Goal: Task Accomplishment & Management: Manage account settings

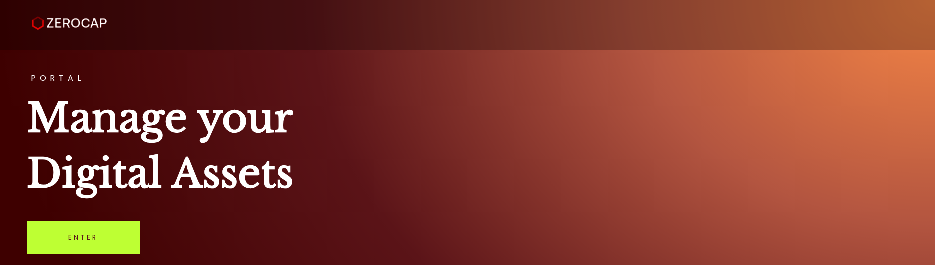
click at [112, 246] on link "Enter" at bounding box center [83, 237] width 113 height 33
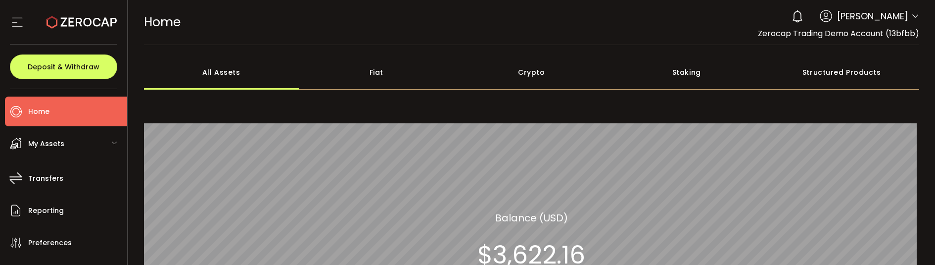
click at [911, 18] on icon at bounding box center [915, 16] width 8 height 8
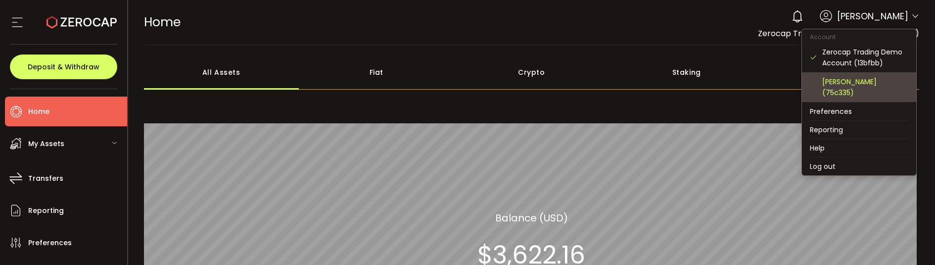
click at [858, 92] on div "[PERSON_NAME] (75c335)" at bounding box center [865, 87] width 86 height 22
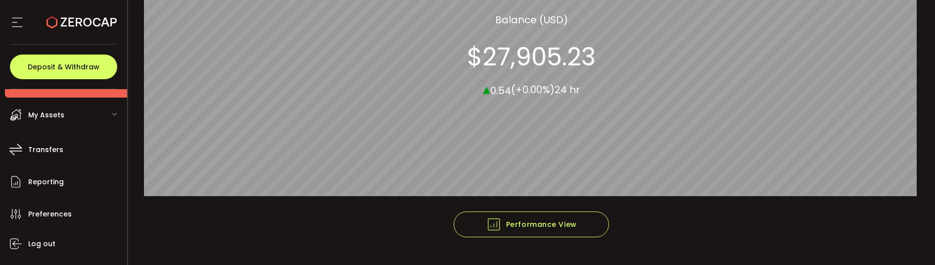
scroll to position [53, 0]
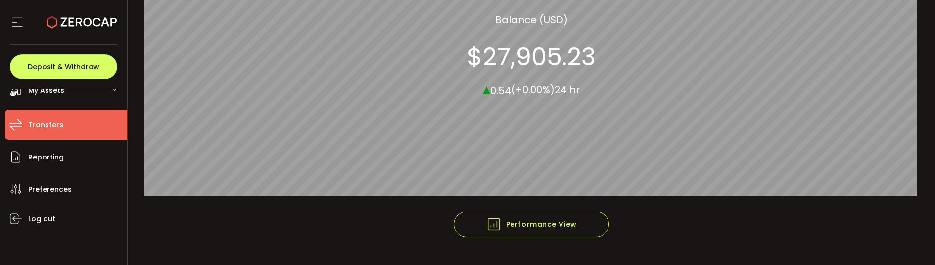
click at [66, 126] on li "Transfers" at bounding box center [66, 125] width 122 height 30
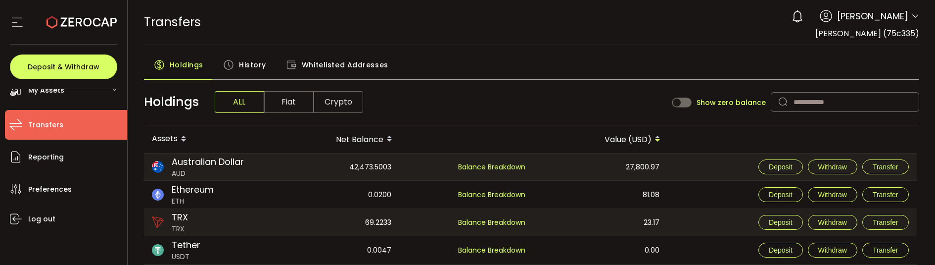
click at [246, 63] on span "History" at bounding box center [252, 65] width 27 height 20
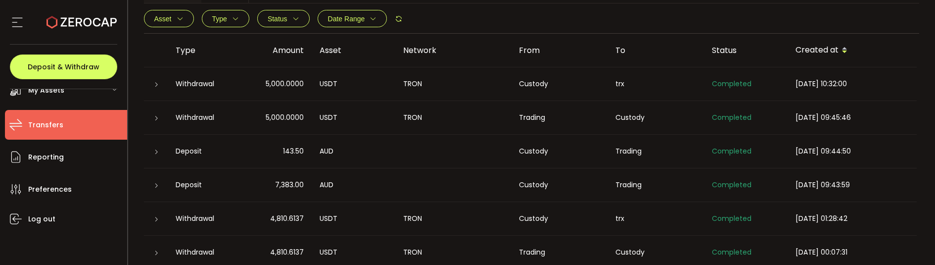
scroll to position [129, 0]
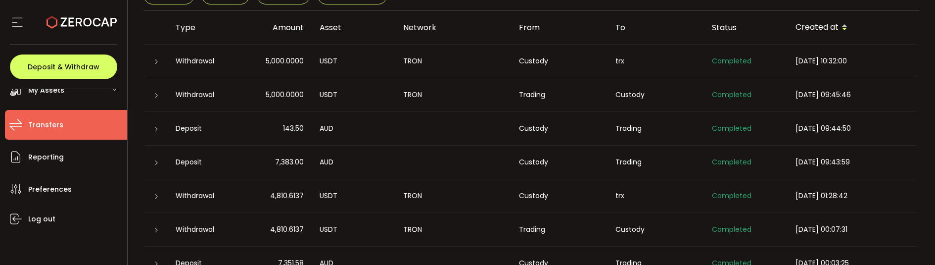
click at [154, 60] on icon at bounding box center [156, 62] width 6 height 6
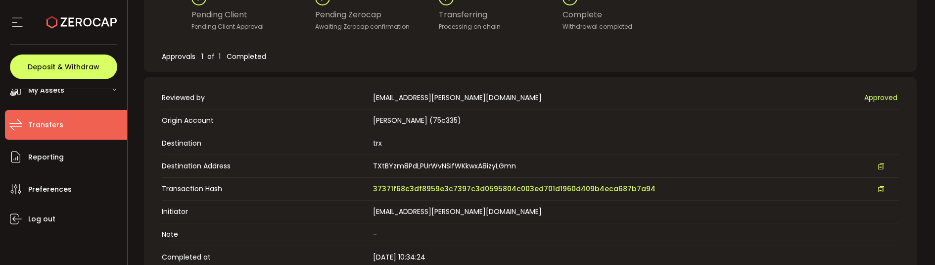
scroll to position [376, 0]
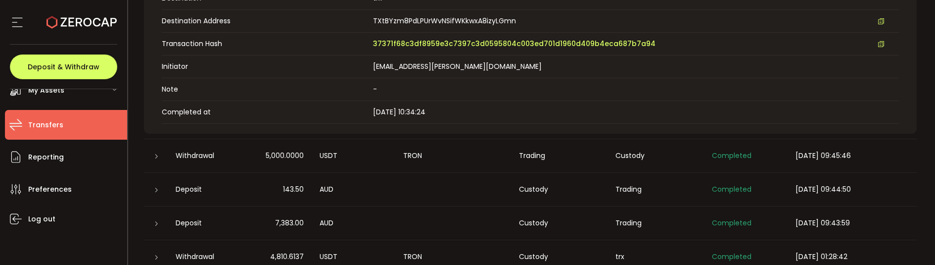
click at [161, 152] on div at bounding box center [156, 156] width 24 height 10
click at [155, 155] on icon at bounding box center [156, 156] width 6 height 6
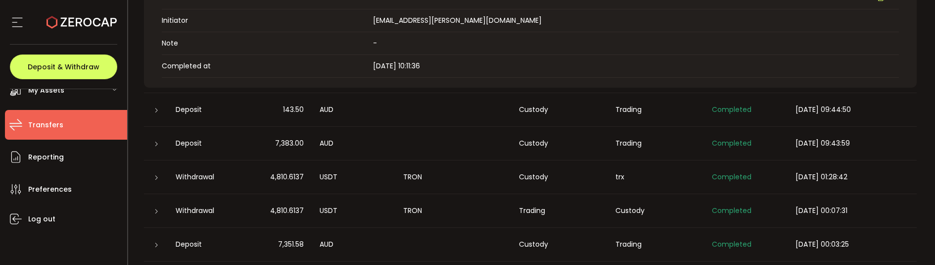
scroll to position [525, 0]
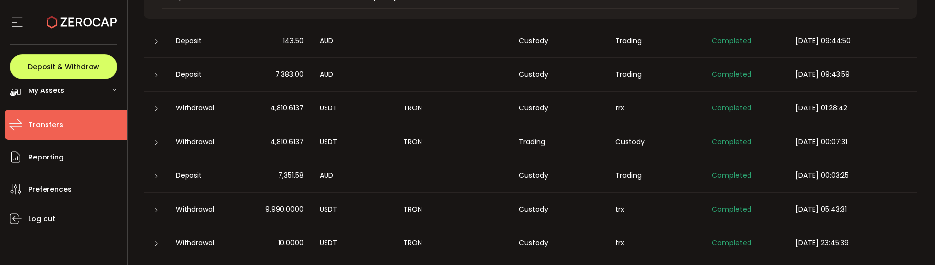
click at [153, 40] on icon at bounding box center [156, 42] width 6 height 6
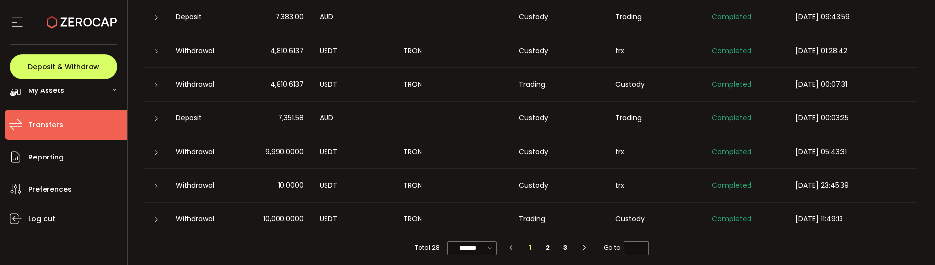
scroll to position [584, 0]
click at [563, 240] on li "3" at bounding box center [565, 245] width 18 height 14
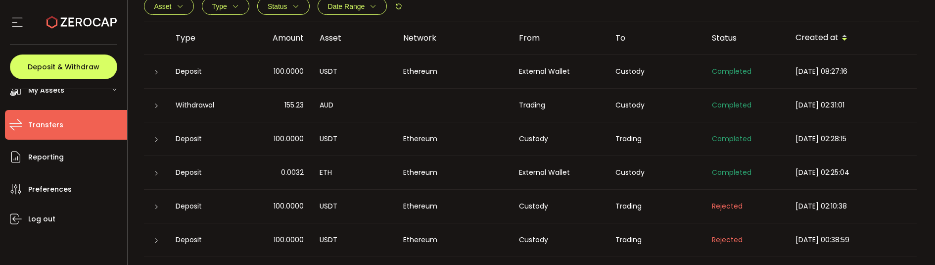
scroll to position [210, 0]
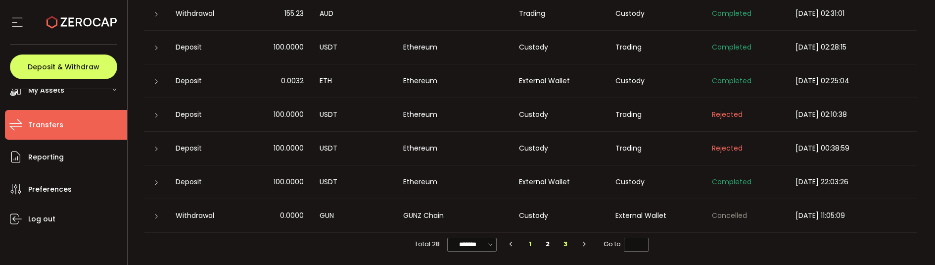
click at [528, 242] on li "1" at bounding box center [530, 244] width 18 height 14
type input "*"
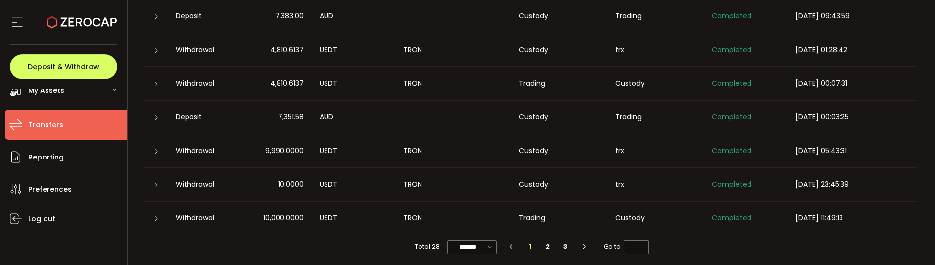
scroll to position [277, 0]
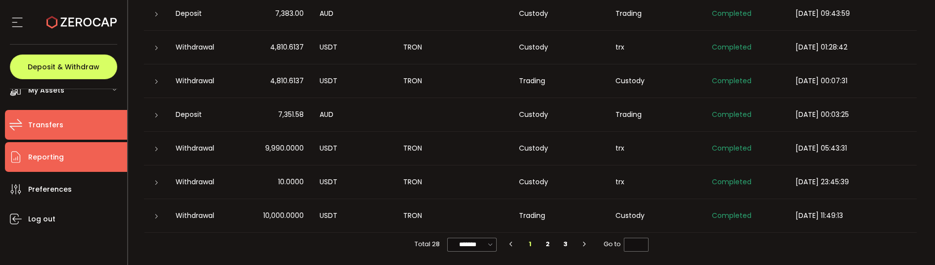
click at [75, 165] on li "Reporting" at bounding box center [66, 157] width 122 height 30
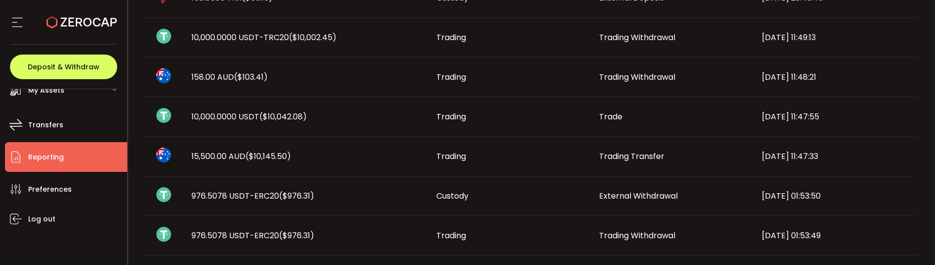
scroll to position [408, 0]
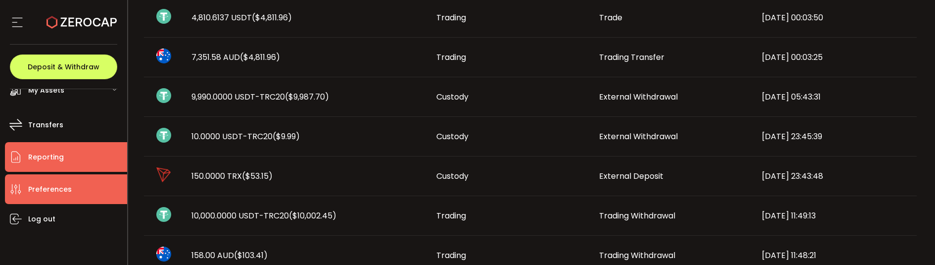
click at [50, 189] on span "Preferences" at bounding box center [50, 189] width 44 height 14
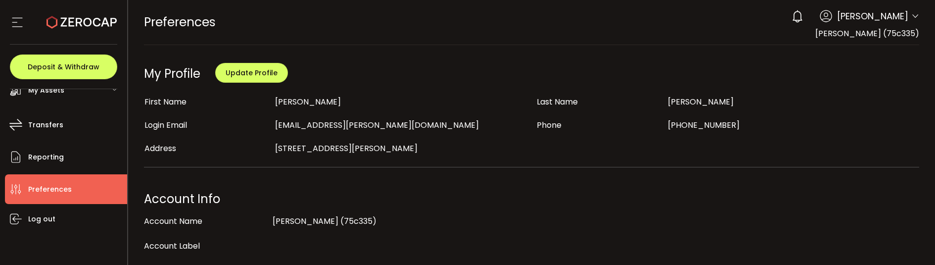
click at [887, 13] on span "Benjamin Mensah" at bounding box center [872, 15] width 71 height 13
click at [790, 18] on icon at bounding box center [797, 16] width 14 height 14
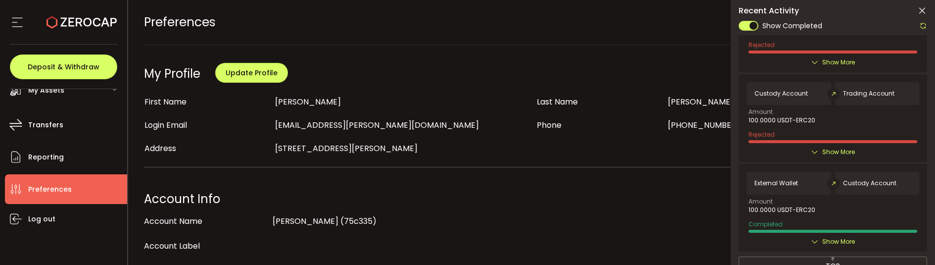
scroll to position [2264, 0]
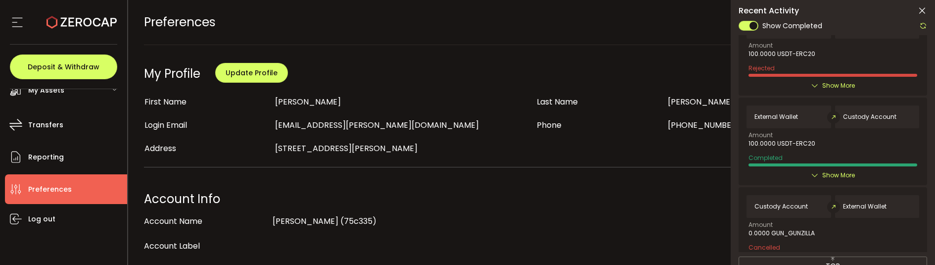
click at [751, 26] on span at bounding box center [748, 26] width 20 height 10
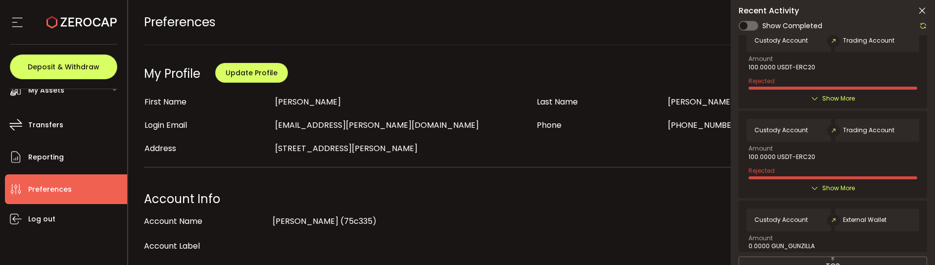
scroll to position [0, 0]
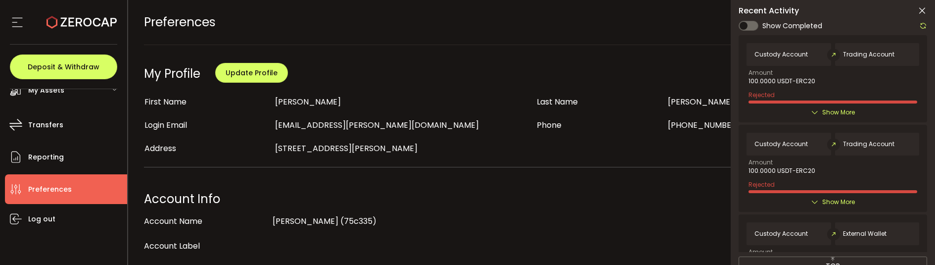
click at [742, 25] on span at bounding box center [748, 26] width 20 height 10
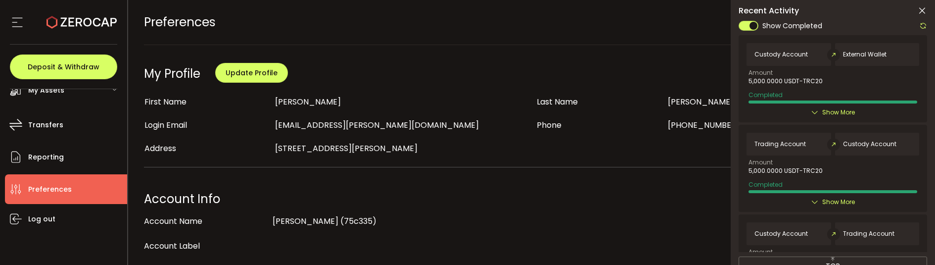
click at [922, 8] on icon at bounding box center [922, 11] width 10 height 10
